Goal: Task Accomplishment & Management: Complete application form

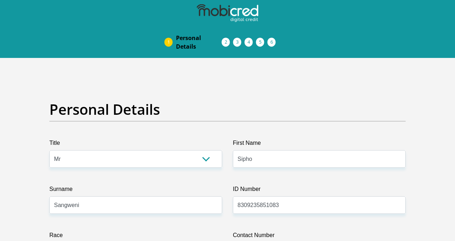
select select "Mr"
select select "1"
select select "ZAF"
select select "zul"
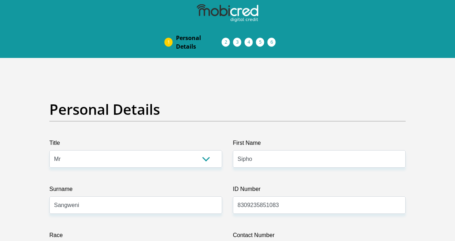
select select "2"
select select "Gauteng"
select select "5"
select select "Rented"
select select "17"
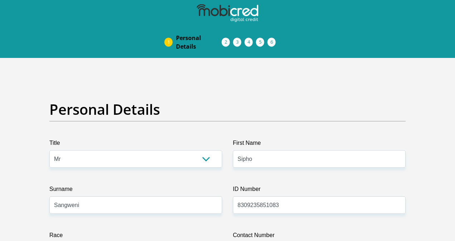
select select "Sales"
select select "60"
select select "1"
select select "CUR"
select select "27"
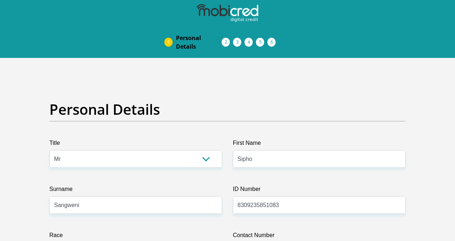
scroll to position [2227, 0]
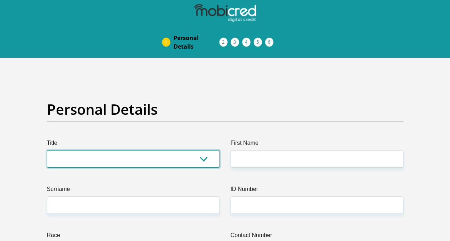
click at [84, 156] on select "Mr Ms Mrs Dr Other" at bounding box center [133, 159] width 173 height 18
click at [47, 150] on select "Mr Ms Mrs Dr Other" at bounding box center [133, 159] width 173 height 18
drag, startPoint x: 64, startPoint y: 158, endPoint x: 61, endPoint y: 168, distance: 10.2
click at [64, 158] on select "Mr Ms Mrs Dr Other" at bounding box center [133, 159] width 173 height 18
select select "Mr"
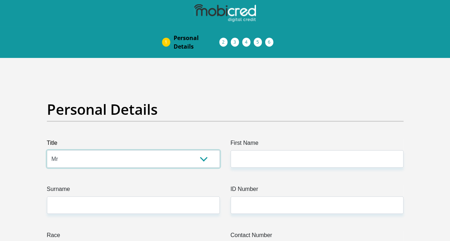
click at [47, 150] on select "Mr Ms Mrs Dr Other" at bounding box center [133, 159] width 173 height 18
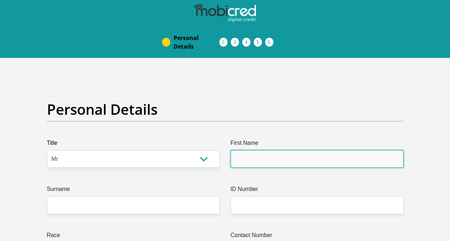
click at [256, 161] on input "First Name" at bounding box center [316, 159] width 173 height 18
type input "Sipho"
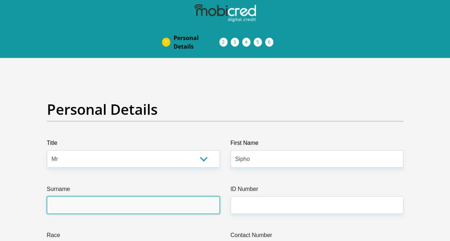
type input "Sangweni"
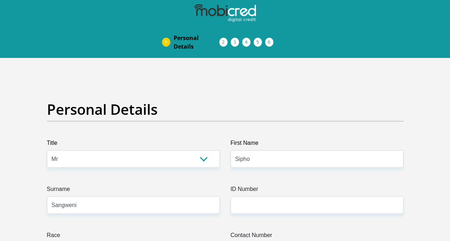
select select "1"
type input "0782123767"
select select "ZAF"
type input "341 Serema street"
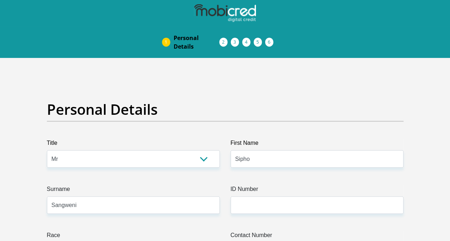
type input "Alberton"
type input "1421"
select select "Gauteng"
type input "[EMAIL_ADDRESS][DOMAIN_NAME]"
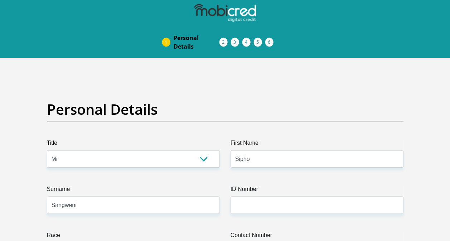
type input "[EMAIL_ADDRESS][DOMAIN_NAME]"
type input "Nkanyezi@2025"
type input "32000"
type input "26000"
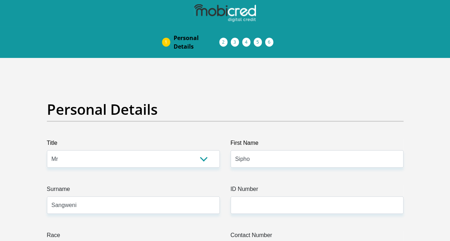
type input "0"
type input "500"
type input "0"
type input "650"
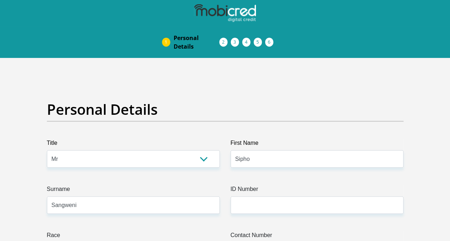
type input "0"
type input "life"
type input "0860105194"
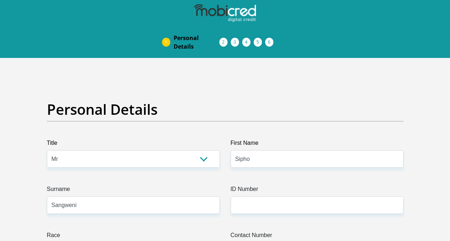
type input "Zinhle"
type input "Zwane"
type input "0693799663"
type input "10120674805"
type input "051001"
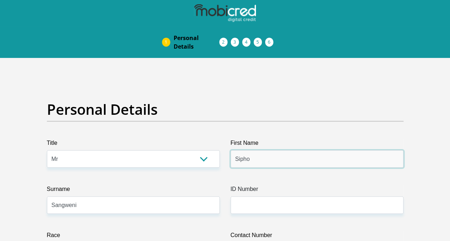
type input "STANDARD BANK"
type input "STANDARD BANK SOUTH AFRICA"
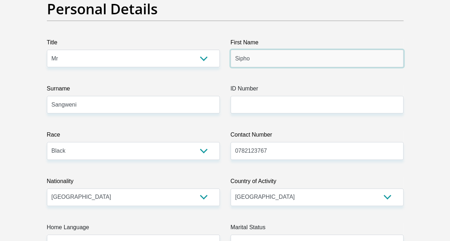
scroll to position [107, 0]
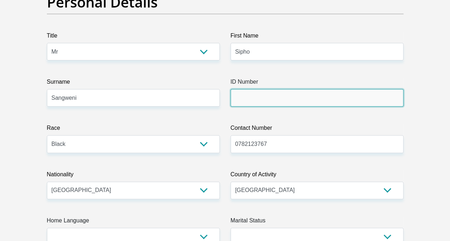
click at [264, 98] on input "ID Number" at bounding box center [316, 98] width 173 height 18
type input "8309235851083"
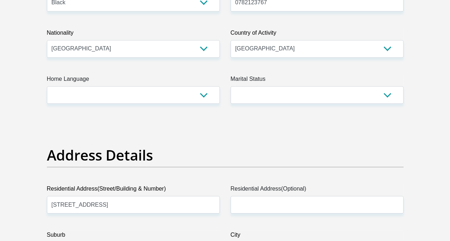
scroll to position [250, 0]
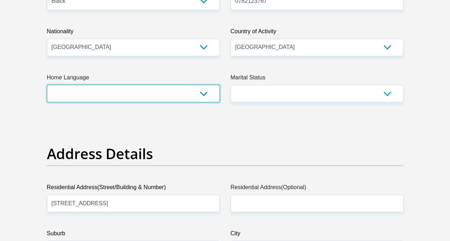
click at [117, 92] on select "Afrikaans English Sepedi South Ndebele Southern Sotho Swati Tsonga Tswana Venda…" at bounding box center [133, 94] width 173 height 18
select select "zul"
click at [47, 85] on select "Afrikaans English Sepedi South Ndebele Southern Sotho Swati Tsonga Tswana Venda…" at bounding box center [133, 94] width 173 height 18
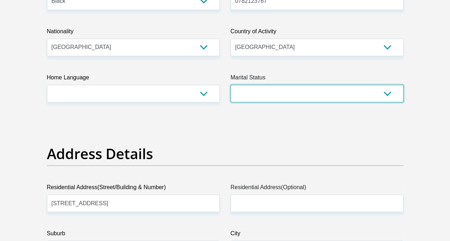
drag, startPoint x: 265, startPoint y: 93, endPoint x: 273, endPoint y: 102, distance: 11.2
click at [265, 93] on select "Married ANC Single Divorced Widowed Married COP or Customary Law" at bounding box center [316, 94] width 173 height 18
select select "2"
click at [230, 85] on select "Married ANC Single Divorced Widowed Married COP or Customary Law" at bounding box center [316, 94] width 173 height 18
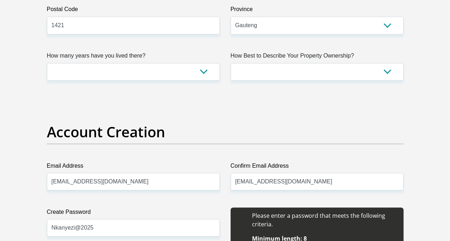
scroll to position [537, 0]
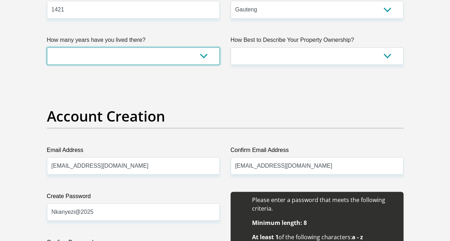
click at [145, 58] on select "less than 1 year 1-3 years 3-5 years 5+ years" at bounding box center [133, 56] width 173 height 18
select select "5"
click at [47, 47] on select "less than 1 year 1-3 years 3-5 years 5+ years" at bounding box center [133, 56] width 173 height 18
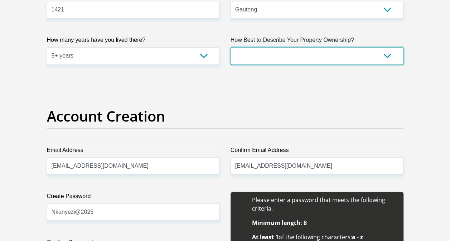
click at [254, 56] on select "Owned Rented Family Owned Company Dwelling" at bounding box center [316, 56] width 173 height 18
select select "parents"
click at [230, 47] on select "Owned Rented Family Owned Company Dwelling" at bounding box center [316, 56] width 173 height 18
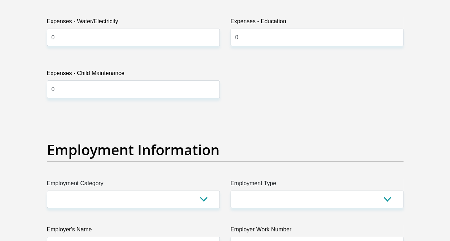
scroll to position [1252, 0]
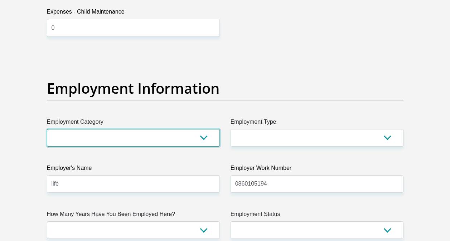
click at [130, 136] on select "AGRICULTURE ALCOHOL & TOBACCO CONSTRUCTION MATERIALS METALLURGY EQUIPMENT FOR R…" at bounding box center [133, 138] width 173 height 18
select select "17"
click at [47, 129] on select "AGRICULTURE ALCOHOL & TOBACCO CONSTRUCTION MATERIALS METALLURGY EQUIPMENT FOR R…" at bounding box center [133, 138] width 173 height 18
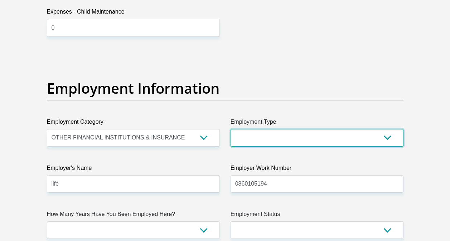
click at [276, 138] on select "College/Lecturer Craft Seller Creative Driver Executive Farmer Forces - Non Com…" at bounding box center [316, 138] width 173 height 18
select select "Sales"
click at [230, 129] on select "College/Lecturer Craft Seller Creative Driver Executive Farmer Forces - Non Com…" at bounding box center [316, 138] width 173 height 18
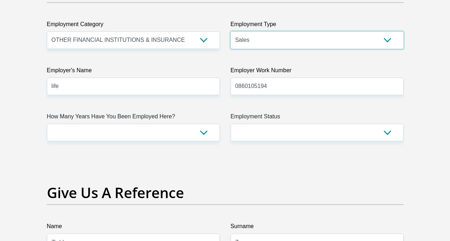
scroll to position [1359, 0]
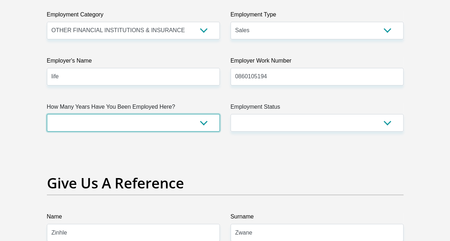
click at [119, 122] on select "less than 1 year 1-3 years 3-5 years 5+ years" at bounding box center [133, 123] width 173 height 18
select select "60"
click at [47, 114] on select "less than 1 year 1-3 years 3-5 years 5+ years" at bounding box center [133, 123] width 173 height 18
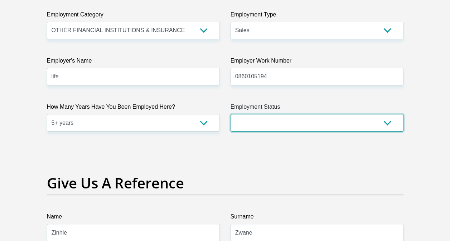
drag, startPoint x: 244, startPoint y: 113, endPoint x: 251, endPoint y: 124, distance: 12.7
click at [245, 114] on select "Permanent/Full-time Part-time/Casual Contract Worker Self-Employed Housewife Re…" at bounding box center [316, 123] width 173 height 18
select select "1"
click at [230, 114] on select "Permanent/Full-time Part-time/Casual Contract Worker Self-Employed Housewife Re…" at bounding box center [316, 123] width 173 height 18
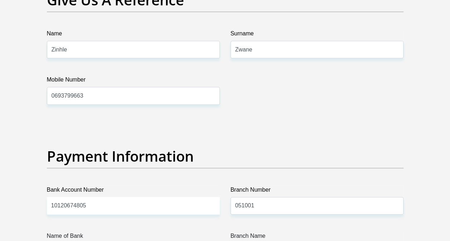
scroll to position [1646, 0]
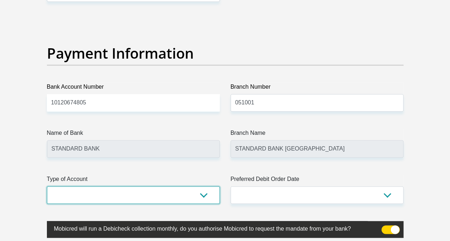
click at [126, 192] on select "Cheque Savings" at bounding box center [133, 195] width 173 height 18
select select "CUR"
click at [47, 186] on select "Cheque Savings" at bounding box center [133, 195] width 173 height 18
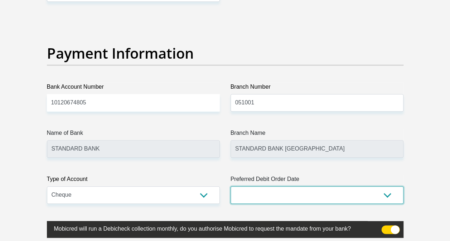
click at [295, 192] on select "1st 2nd 3rd 4th 5th 7th 18th 19th 20th 21st 22nd 23rd 24th 25th 26th 27th 28th …" at bounding box center [316, 195] width 173 height 18
select select "27"
click at [230, 186] on select "1st 2nd 3rd 4th 5th 7th 18th 19th 20th 21st 22nd 23rd 24th 25th 26th 27th 28th …" at bounding box center [316, 195] width 173 height 18
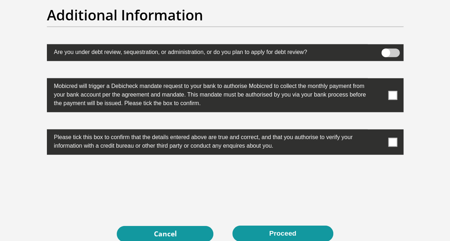
scroll to position [2290, 0]
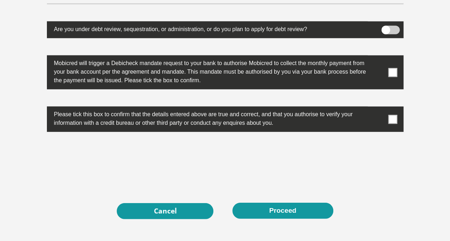
click at [393, 71] on span at bounding box center [392, 72] width 9 height 9
click at [378, 57] on input "checkbox" at bounding box center [378, 57] width 0 height 0
click at [394, 118] on span at bounding box center [392, 119] width 9 height 9
click at [378, 108] on input "checkbox" at bounding box center [378, 108] width 0 height 0
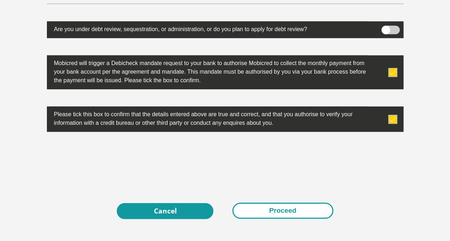
click at [286, 207] on button "Proceed" at bounding box center [282, 211] width 101 height 16
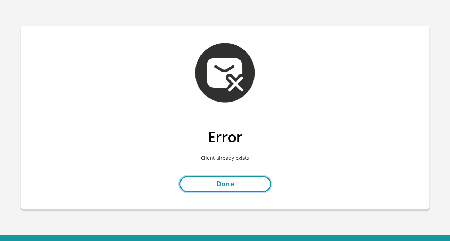
click at [239, 184] on link "Done" at bounding box center [225, 184] width 92 height 16
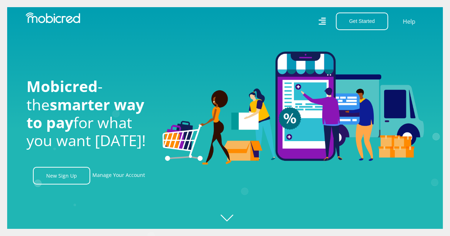
scroll to position [0, 510]
click at [123, 177] on link "Manage Your Account" at bounding box center [118, 176] width 53 height 18
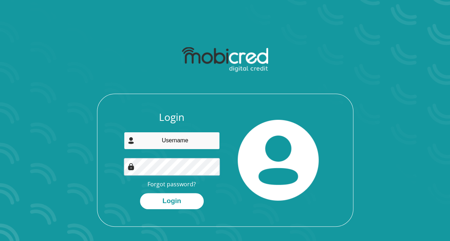
click at [166, 141] on input "email" at bounding box center [172, 141] width 96 height 18
type input "[EMAIL_ADDRESS][DOMAIN_NAME]"
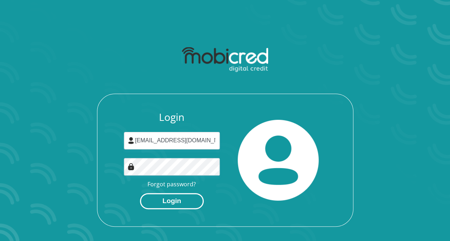
click at [177, 197] on button "Login" at bounding box center [172, 201] width 64 height 16
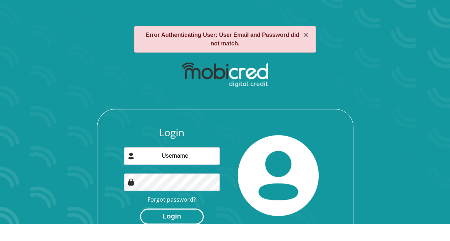
scroll to position [41, 0]
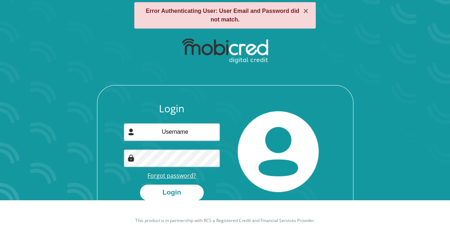
click at [170, 173] on link "Forgot password?" at bounding box center [171, 176] width 48 height 8
drag, startPoint x: 438, startPoint y: 97, endPoint x: 404, endPoint y: 89, distance: 35.4
click at [438, 97] on section "× Error Authenticating User: User Email and Password did not match. Login Forgo…" at bounding box center [225, 79] width 450 height 241
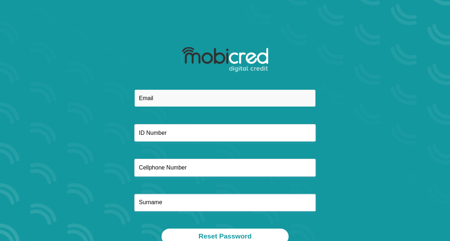
drag, startPoint x: 0, startPoint y: 0, endPoint x: 160, endPoint y: 97, distance: 186.5
click at [160, 97] on input "email" at bounding box center [224, 98] width 181 height 18
type input "[EMAIL_ADDRESS][DOMAIN_NAME]"
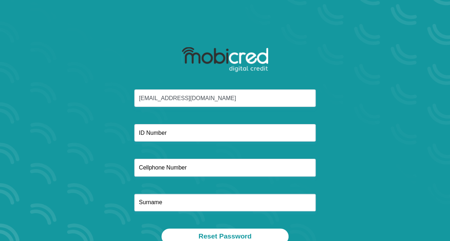
type input "1life insurance"
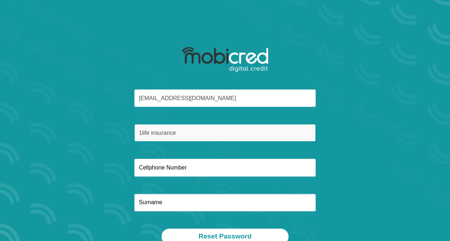
type input "0782123767"
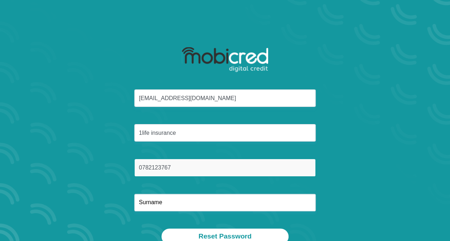
type input "Sangweni"
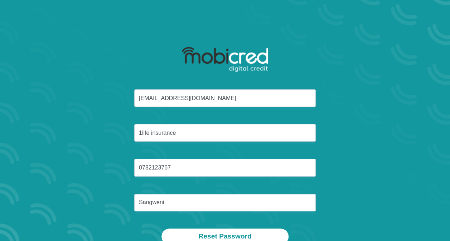
click at [97, 141] on div "[EMAIL_ADDRESS][DOMAIN_NAME] 1life insurance 0782123767 [GEOGRAPHIC_DATA]" at bounding box center [225, 158] width 384 height 139
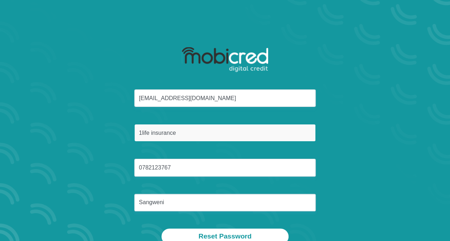
click at [102, 135] on div "[EMAIL_ADDRESS][DOMAIN_NAME] 1life insurance 0782123767 [GEOGRAPHIC_DATA]" at bounding box center [225, 158] width 384 height 139
type input "8309235851083"
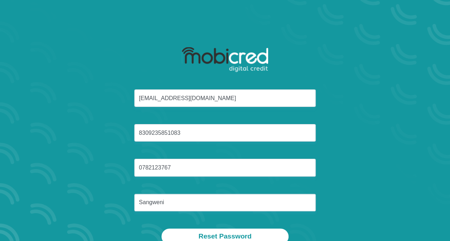
click at [99, 158] on div "[EMAIL_ADDRESS][DOMAIN_NAME] 8309235851083 0782123767 [GEOGRAPHIC_DATA]" at bounding box center [225, 158] width 384 height 139
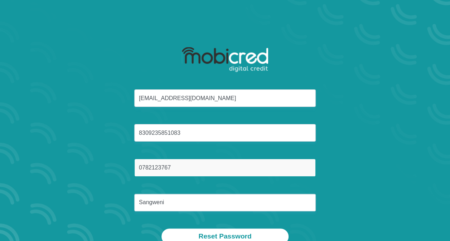
drag, startPoint x: 181, startPoint y: 165, endPoint x: 48, endPoint y: 166, distance: 133.1
click at [46, 166] on div "[EMAIL_ADDRESS][DOMAIN_NAME] 8309235851083 0782123767 [GEOGRAPHIC_DATA]" at bounding box center [225, 158] width 384 height 139
type input "0782123767"
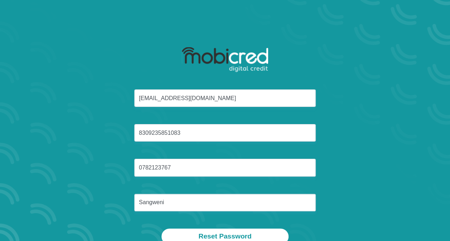
drag, startPoint x: -1, startPoint y: 196, endPoint x: 35, endPoint y: 192, distance: 36.3
click at [0, 195] on html "[EMAIL_ADDRESS][DOMAIN_NAME] 8309235851083 0782123767 [GEOGRAPHIC_DATA] Reset P…" at bounding box center [225, 141] width 450 height 282
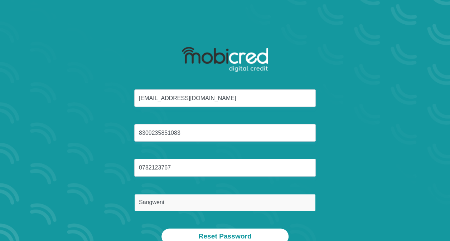
drag, startPoint x: 175, startPoint y: 207, endPoint x: 144, endPoint y: 188, distance: 36.3
click at [101, 201] on div "[EMAIL_ADDRESS][DOMAIN_NAME] 8309235851083 0782123767 [GEOGRAPHIC_DATA]" at bounding box center [225, 158] width 384 height 139
type input "Sangweni"
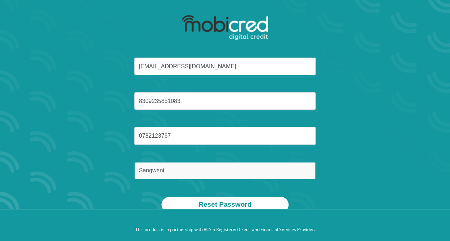
scroll to position [41, 0]
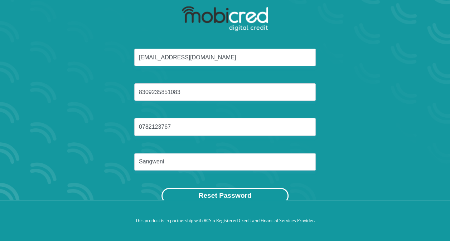
click at [231, 191] on button "Reset Password" at bounding box center [224, 196] width 127 height 16
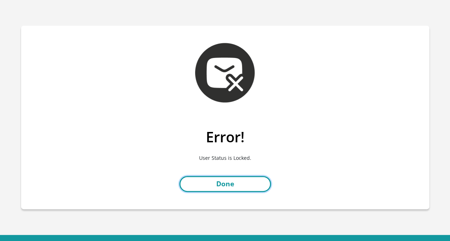
click at [224, 185] on link "Done" at bounding box center [225, 184] width 92 height 16
